Goal: Information Seeking & Learning: Find specific page/section

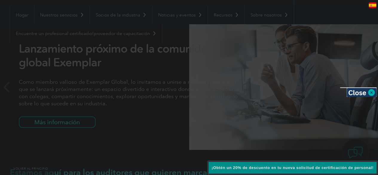
scroll to position [90, 0]
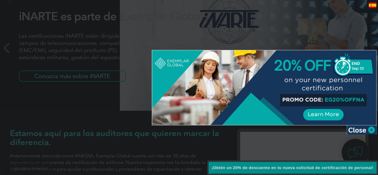
click at [8, 48] on div at bounding box center [189, 87] width 378 height 175
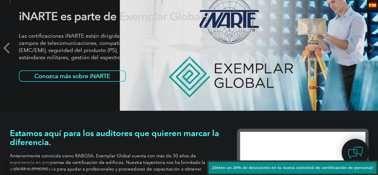
click at [7, 48] on icon at bounding box center [7, 48] width 7 height 0
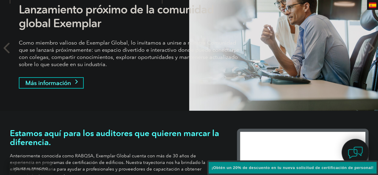
click at [54, 85] on font "Más información" at bounding box center [48, 82] width 46 height 7
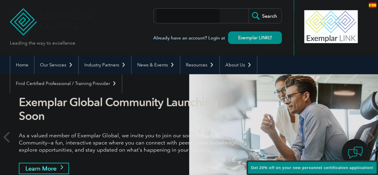
scroll to position [0, 0]
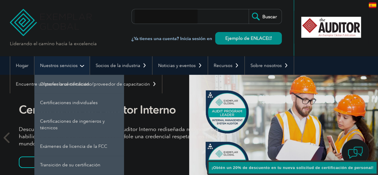
click at [65, 67] on font "Nuestros servicios" at bounding box center [59, 65] width 38 height 5
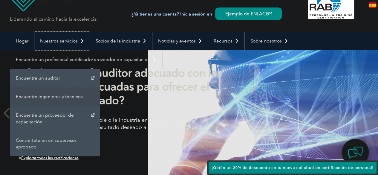
scroll to position [30, 0]
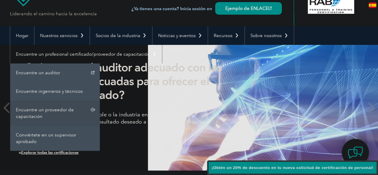
click at [57, 112] on link "Encuentre un proveedor de capacitación" at bounding box center [55, 113] width 90 height 25
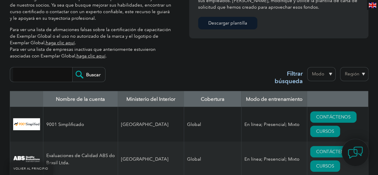
scroll to position [230, 0]
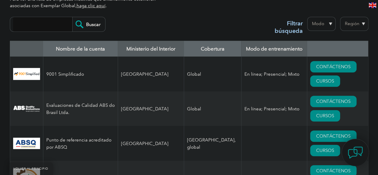
click at [51, 23] on input "search" at bounding box center [42, 24] width 59 height 14
type input "TNV"
click at [85, 21] on input "Buscar" at bounding box center [88, 24] width 33 height 14
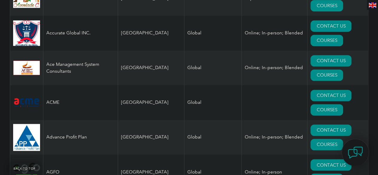
scroll to position [319, 0]
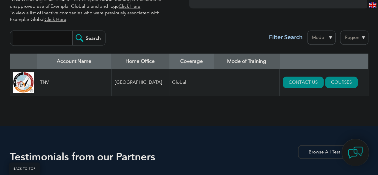
scroll to position [209, 0]
